Goal: Task Accomplishment & Management: Manage account settings

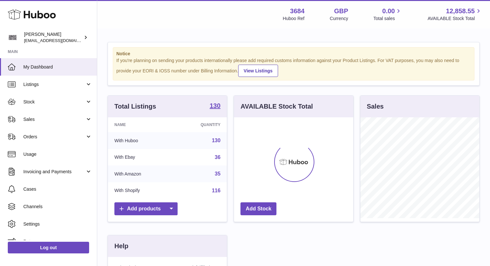
scroll to position [101, 119]
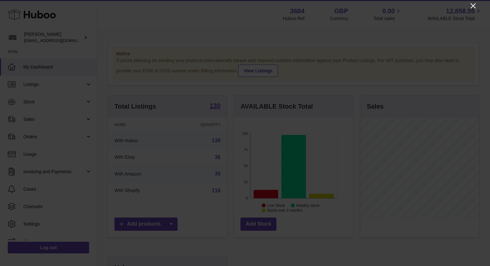
click at [473, 6] on icon "Close" at bounding box center [472, 5] width 5 height 5
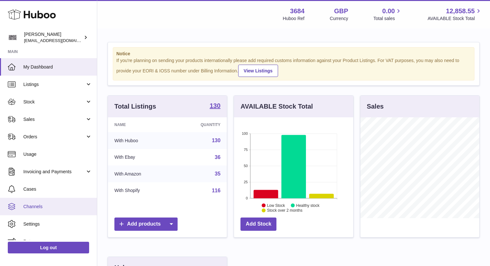
scroll to position [4, 0]
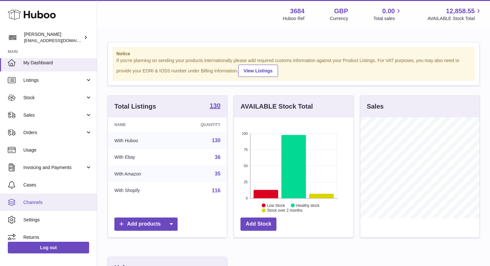
click at [34, 204] on span "Channels" at bounding box center [57, 203] width 69 height 6
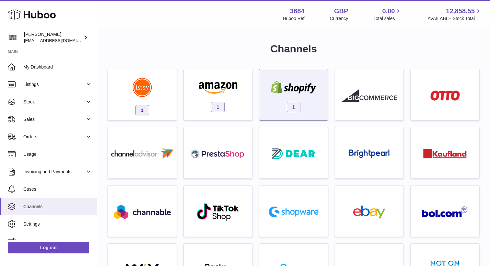
click at [314, 102] on div "1" at bounding box center [293, 96] width 62 height 41
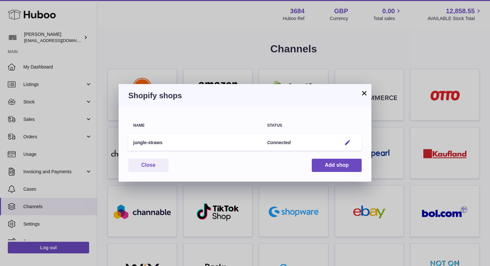
click at [366, 92] on button "×" at bounding box center [364, 93] width 8 height 8
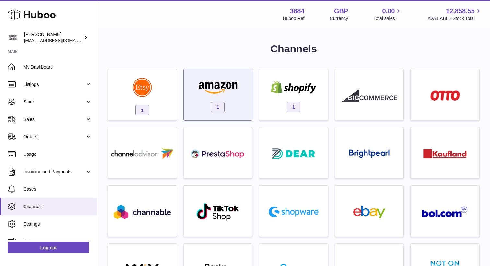
click at [232, 88] on img at bounding box center [217, 87] width 55 height 13
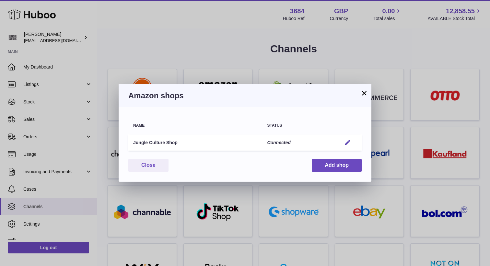
click at [365, 94] on button "×" at bounding box center [364, 93] width 8 height 8
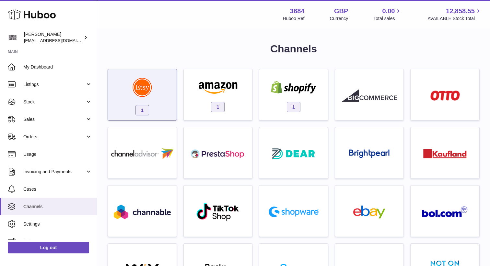
click at [162, 100] on div "1" at bounding box center [142, 96] width 62 height 41
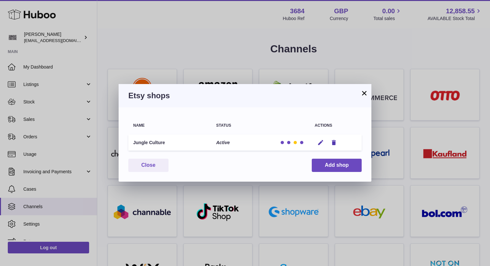
click at [295, 141] on div at bounding box center [294, 142] width 3 height 3
click at [295, 142] on div at bounding box center [294, 142] width 3 height 3
click at [318, 142] on icon "button" at bounding box center [320, 143] width 7 height 7
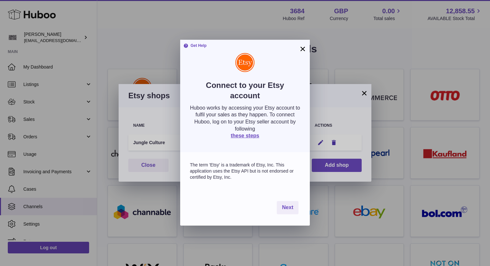
click at [304, 49] on button "×" at bounding box center [303, 49] width 8 height 8
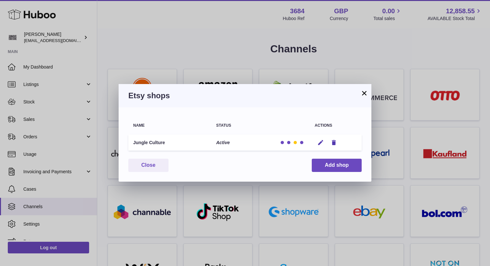
click at [364, 95] on button "×" at bounding box center [364, 93] width 8 height 8
